Goal: Transaction & Acquisition: Purchase product/service

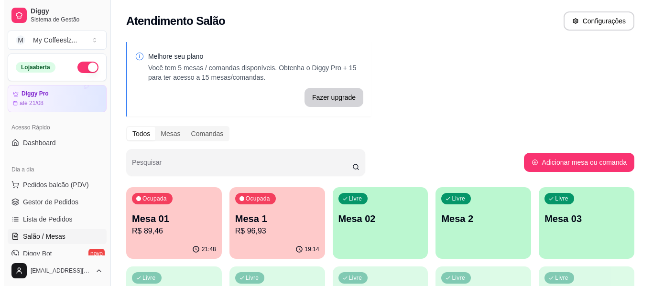
scroll to position [191, 0]
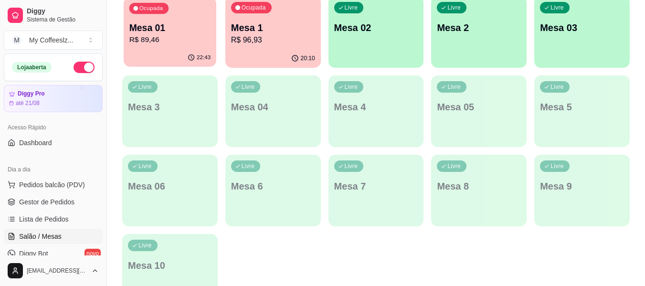
click at [166, 40] on p "R$ 89,46" at bounding box center [170, 39] width 82 height 11
click at [273, 36] on p "R$ 96,93" at bounding box center [273, 39] width 84 height 11
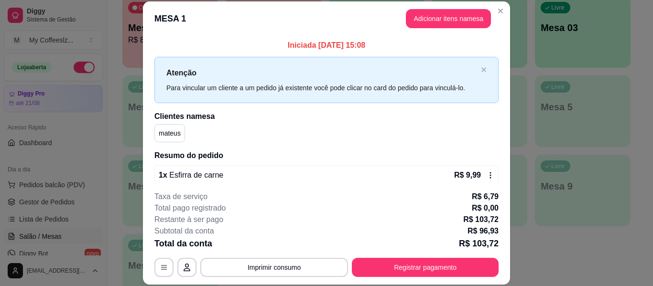
scroll to position [96, 0]
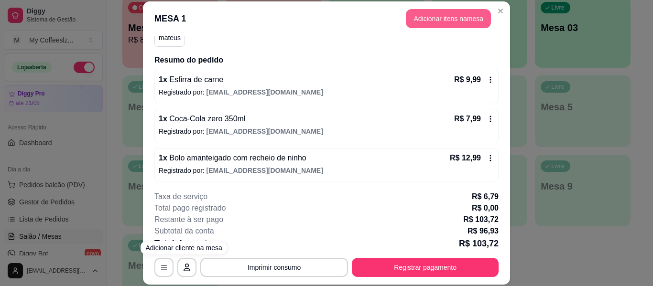
click at [444, 25] on button "Adicionar itens na mesa" at bounding box center [448, 18] width 85 height 19
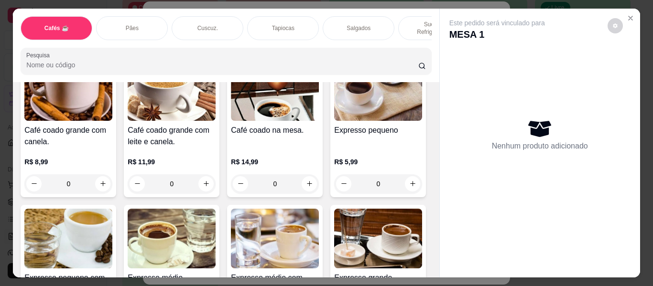
click at [331, 22] on div "Salgados" at bounding box center [358, 28] width 72 height 24
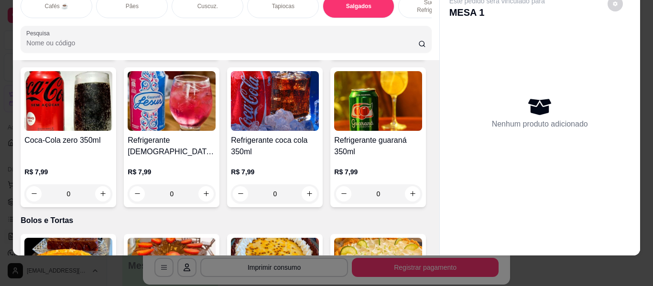
scroll to position [4078, 0]
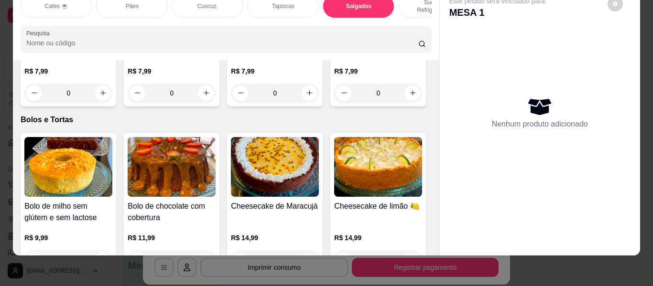
type input "1"
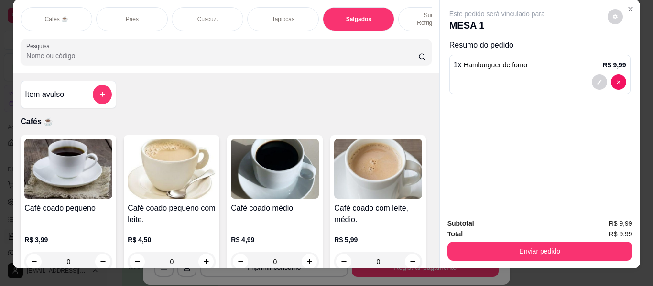
scroll to position [0, 0]
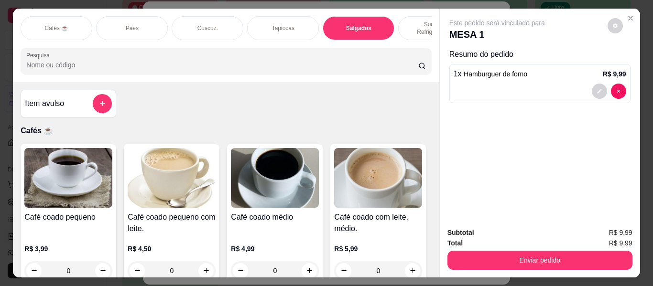
click at [414, 22] on p "Sucos e Refrigerantes" at bounding box center [433, 28] width 55 height 15
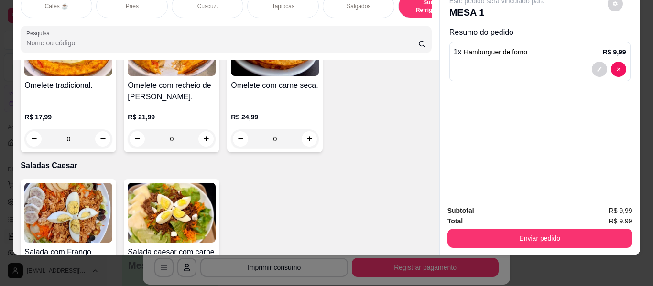
scroll to position [5257, 0]
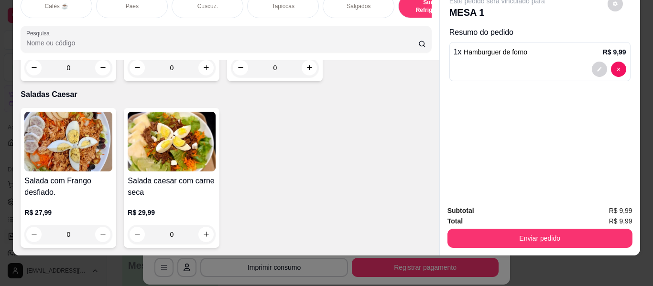
type input "1"
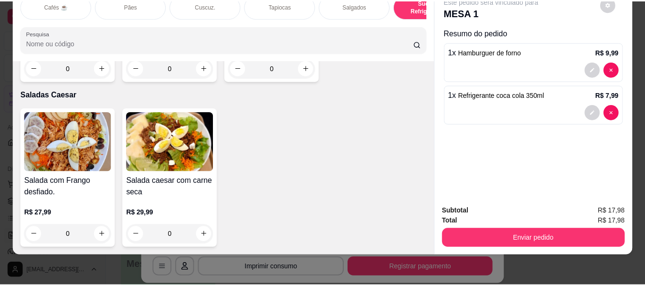
scroll to position [5257, 0]
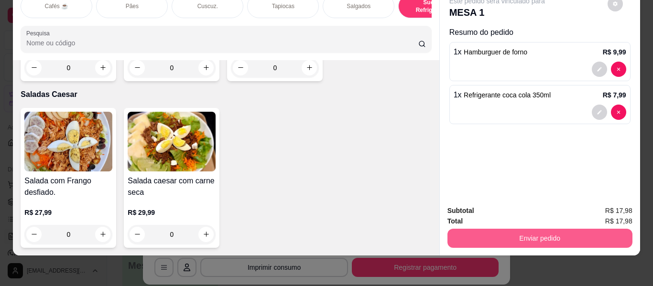
click at [513, 233] on button "Enviar pedido" at bounding box center [539, 238] width 185 height 19
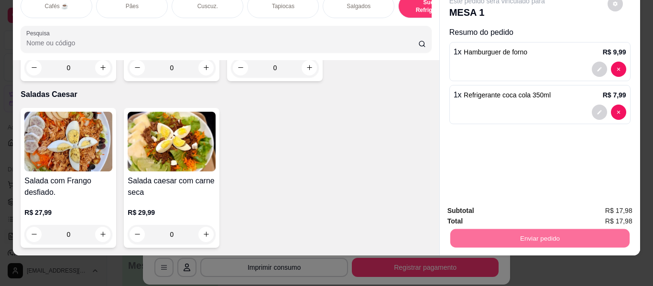
click at [503, 205] on button "Não registrar e enviar pedido" at bounding box center [508, 207] width 97 height 18
